Goal: Transaction & Acquisition: Purchase product/service

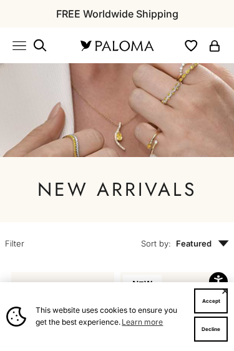
click at [212, 304] on button "Accept" at bounding box center [211, 300] width 34 height 25
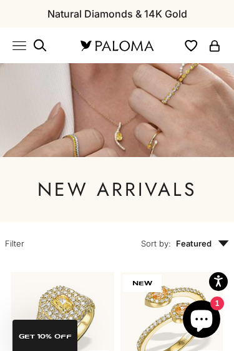
click at [22, 47] on icon "Primary navigation" at bounding box center [19, 46] width 14 height 14
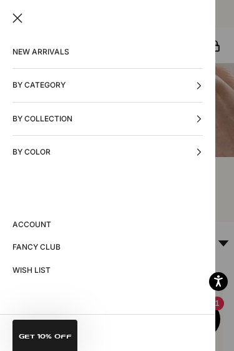
click at [127, 87] on button "By Category" at bounding box center [107, 85] width 191 height 32
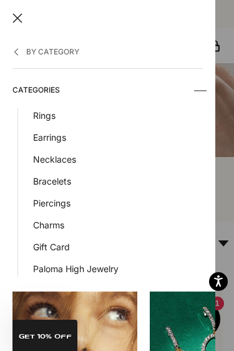
click at [44, 141] on link "Earrings" at bounding box center [118, 137] width 170 height 14
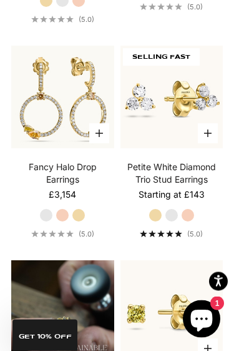
scroll to position [1061, 0]
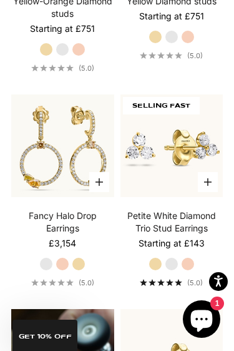
click at [176, 224] on link "Petite White Diamond Trio Stud Earrings" at bounding box center [172, 221] width 102 height 25
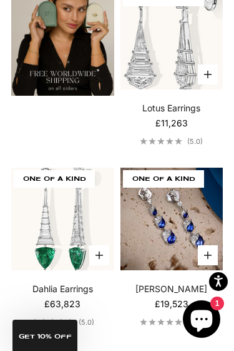
scroll to position [3111, 0]
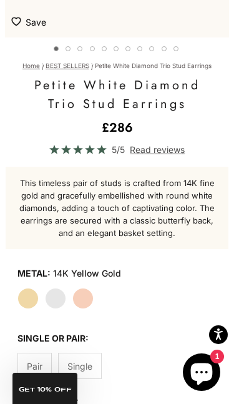
scroll to position [306, 0]
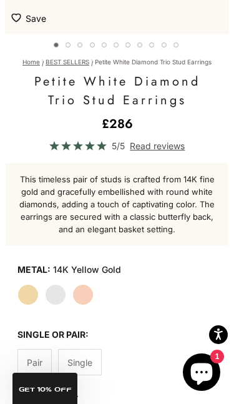
click at [52, 299] on label "White Gold" at bounding box center [55, 294] width 21 height 21
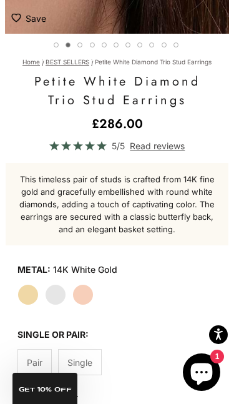
click at [87, 295] on label "Rose Gold" at bounding box center [82, 294] width 21 height 21
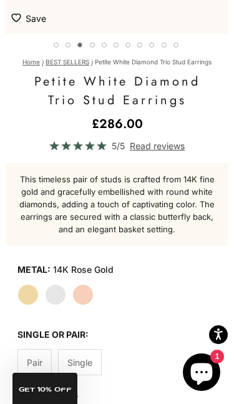
click at [86, 296] on label "Rose Gold" at bounding box center [82, 294] width 21 height 21
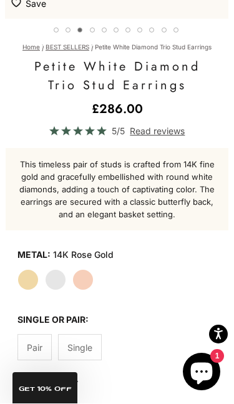
scroll to position [321, 0]
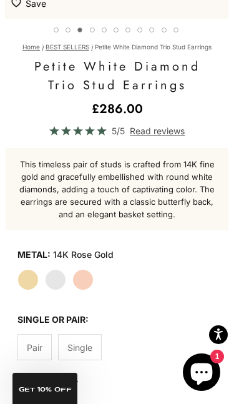
click at [85, 350] on label "Single" at bounding box center [80, 347] width 44 height 26
click at [37, 349] on span "Pair" at bounding box center [35, 348] width 16 height 14
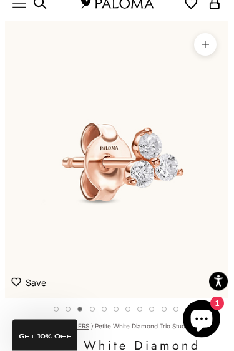
scroll to position [42, 0]
